Goal: Task Accomplishment & Management: Use online tool/utility

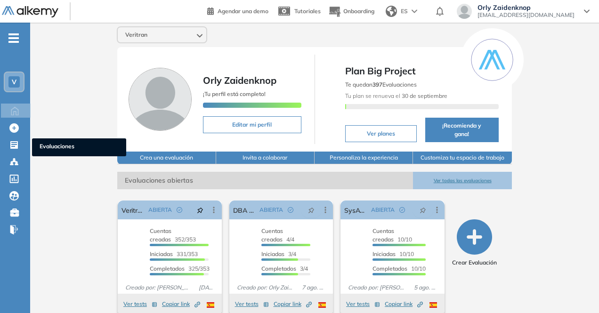
click at [14, 138] on ul "V Home Home Crear Evaluación Crear Evaluación Evaluaciones Evaluaciones Candida…" at bounding box center [15, 138] width 30 height 200
click at [18, 144] on icon at bounding box center [13, 144] width 9 height 9
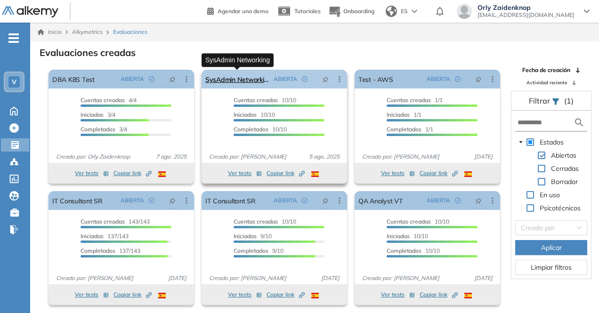
click at [233, 78] on link "SysAdmin Networking" at bounding box center [237, 79] width 64 height 19
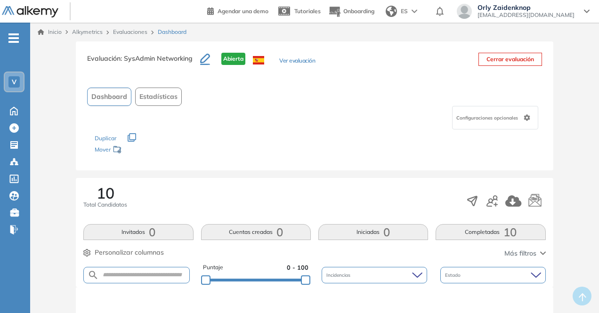
click at [512, 232] on span "10" at bounding box center [509, 232] width 13 height 0
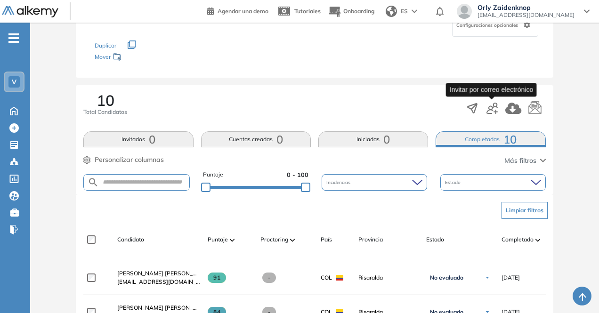
click at [493, 109] on icon "button" at bounding box center [491, 108] width 11 height 11
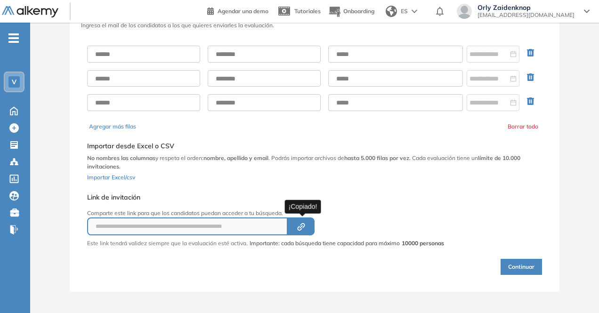
click at [306, 223] on icon "Created by potrace 1.16, written by [PERSON_NAME] [DATE]-[DATE]" at bounding box center [301, 227] width 11 height 8
